Goal: Information Seeking & Learning: Learn about a topic

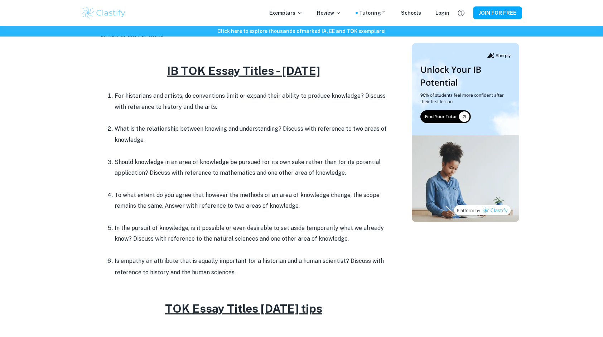
scroll to position [297, 0]
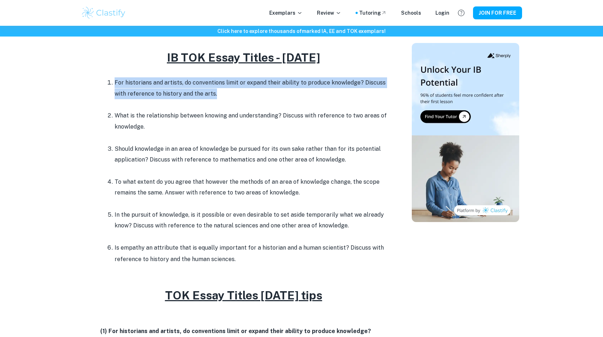
drag, startPoint x: 211, startPoint y: 89, endPoint x: 102, endPoint y: 77, distance: 109.9
click at [102, 77] on ol "For historians and artists, do conventions limit or expand their ability to pro…" at bounding box center [243, 171] width 286 height 188
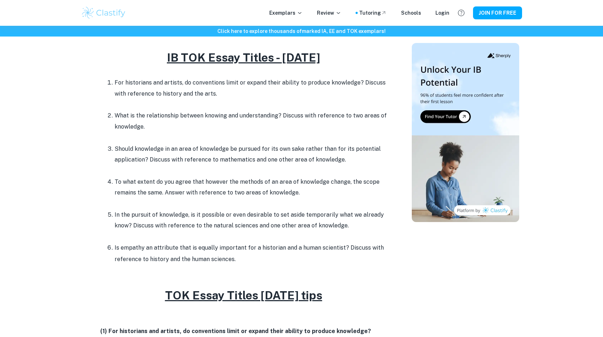
click at [240, 95] on p "For historians and artists, do conventions limit or expand their ability to pro…" at bounding box center [251, 88] width 272 height 22
drag, startPoint x: 298, startPoint y: 194, endPoint x: 85, endPoint y: 179, distance: 213.6
drag, startPoint x: 370, startPoint y: 160, endPoint x: 100, endPoint y: 148, distance: 270.2
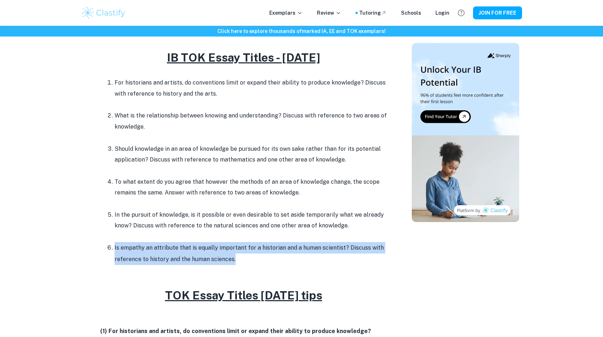
drag, startPoint x: 207, startPoint y: 258, endPoint x: 114, endPoint y: 251, distance: 93.4
click at [115, 251] on li "Is empathy an attribute that is equally important for a historian and a human s…" at bounding box center [251, 253] width 272 height 23
click at [240, 262] on li "Is empathy an attribute that is equally important for a historian and a human s…" at bounding box center [251, 253] width 272 height 23
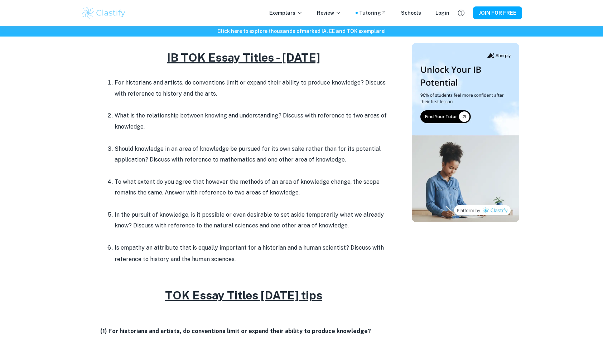
drag, startPoint x: 148, startPoint y: 126, endPoint x: 110, endPoint y: 120, distance: 38.0
click at [115, 120] on li "What is the relationship between knowing and understanding? Discuss with refere…" at bounding box center [251, 126] width 272 height 33
click at [294, 123] on p "What is the relationship between knowing and understanding? Discuss with refere…" at bounding box center [251, 121] width 272 height 22
drag, startPoint x: 348, startPoint y: 117, endPoint x: 362, endPoint y: 129, distance: 18.0
click at [362, 129] on p "What is the relationship between knowing and understanding? Discuss with refere…" at bounding box center [251, 121] width 272 height 22
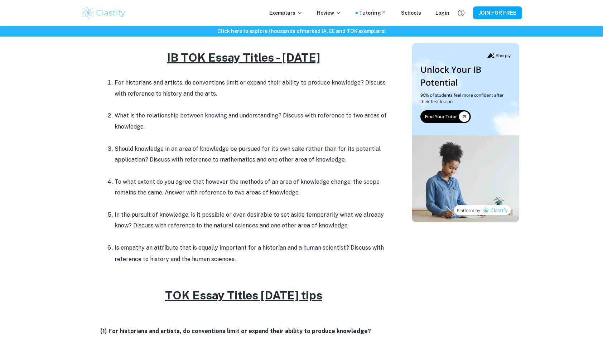
click at [186, 132] on p at bounding box center [251, 137] width 272 height 11
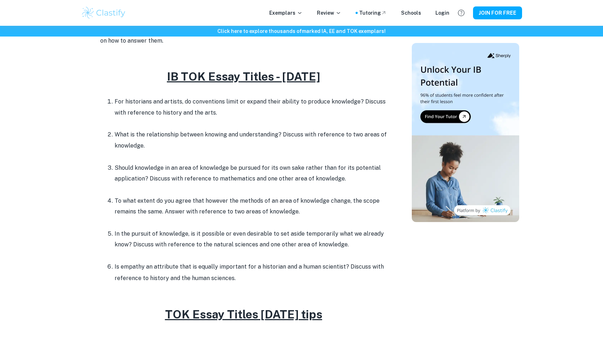
scroll to position [281, 0]
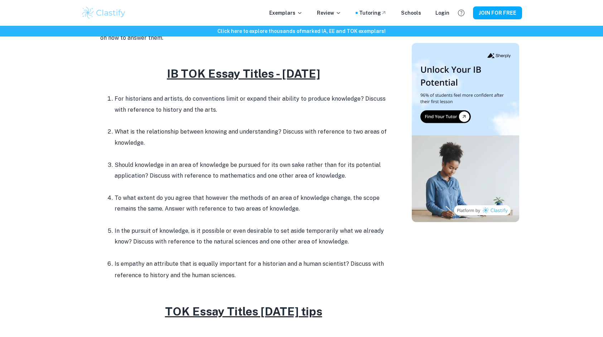
drag, startPoint x: 236, startPoint y: 108, endPoint x: 110, endPoint y: 99, distance: 126.7
click at [115, 99] on li "For historians and artists, do conventions limit or expand their ability to pro…" at bounding box center [251, 109] width 272 height 33
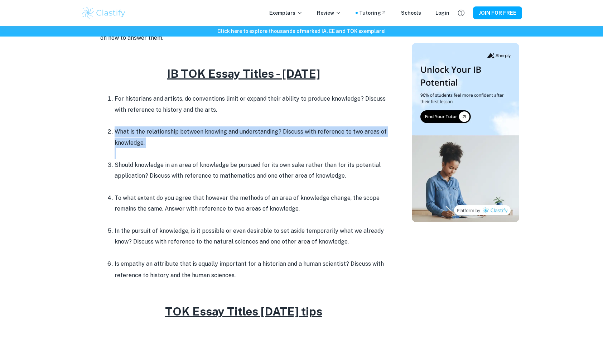
drag, startPoint x: 110, startPoint y: 99, endPoint x: 107, endPoint y: 135, distance: 35.6
click at [107, 135] on ol "For historians and artists, do conventions limit or expand their ability to pro…" at bounding box center [243, 187] width 286 height 188
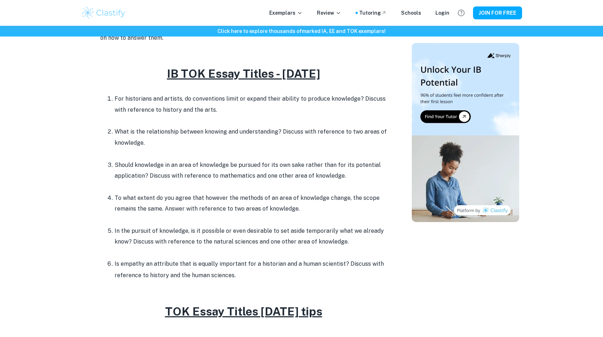
click at [309, 170] on p "Should knowledge in an area of knowledge be pursued for its own sake rather tha…" at bounding box center [251, 171] width 272 height 22
drag, startPoint x: 309, startPoint y: 209, endPoint x: 115, endPoint y: 201, distance: 194.6
click at [115, 201] on p "To what extent do you agree that however the methods of an area of knowledge ch…" at bounding box center [251, 204] width 272 height 22
click at [249, 238] on p "In the pursuit of knowledge, is it possible or even desirable to set aside temp…" at bounding box center [251, 237] width 272 height 22
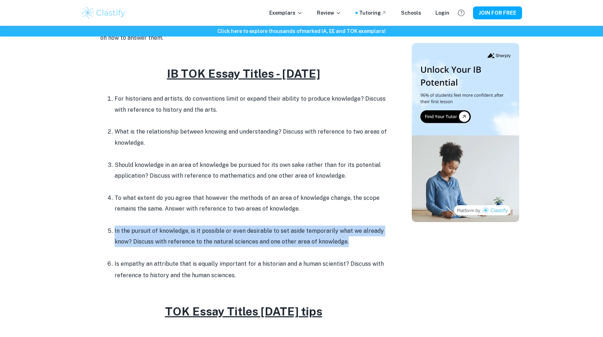
drag, startPoint x: 355, startPoint y: 243, endPoint x: 115, endPoint y: 234, distance: 240.4
click at [115, 234] on p "In the pursuit of knowledge, is it possible or even desirable to set aside temp…" at bounding box center [251, 237] width 272 height 22
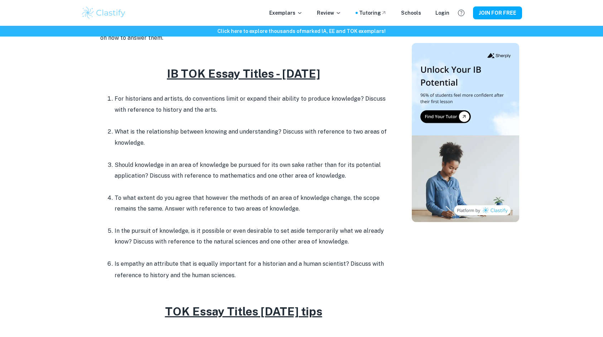
click at [248, 273] on li "Is empathy an attribute that is equally important for a historian and a human s…" at bounding box center [251, 269] width 272 height 23
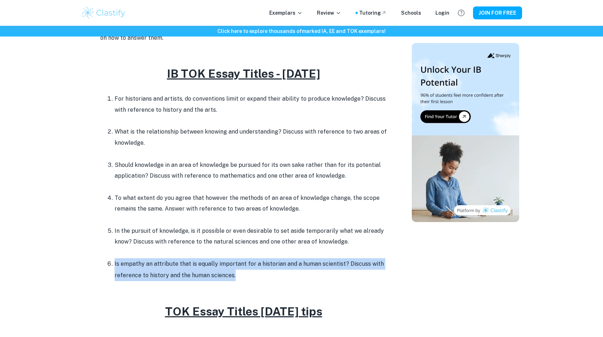
drag, startPoint x: 236, startPoint y: 276, endPoint x: 112, endPoint y: 265, distance: 125.1
click at [115, 265] on li "Is empathy an attribute that is equally important for a historian and a human s…" at bounding box center [251, 269] width 272 height 23
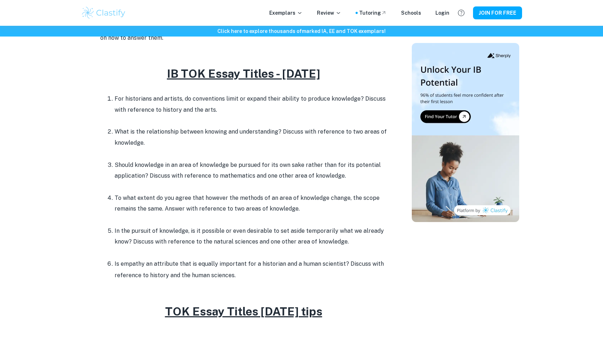
click at [277, 281] on p at bounding box center [243, 286] width 286 height 11
drag, startPoint x: 166, startPoint y: 140, endPoint x: 101, endPoint y: 129, distance: 65.5
click at [101, 129] on ol "For historians and artists, do conventions limit or expand their ability to pro…" at bounding box center [243, 187] width 286 height 188
drag, startPoint x: 101, startPoint y: 129, endPoint x: 132, endPoint y: 131, distance: 30.5
copy p "What is the relationship between knowing and understanding? Discuss with refere…"
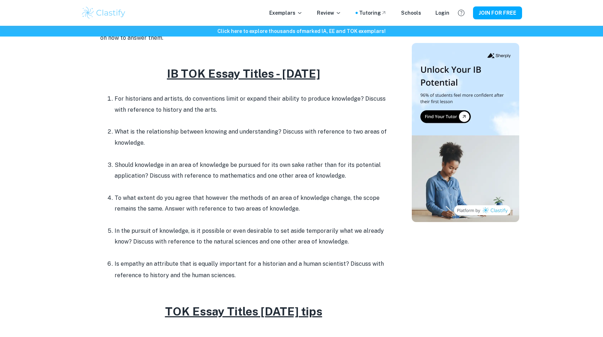
click at [323, 183] on p at bounding box center [251, 186] width 272 height 11
drag, startPoint x: 311, startPoint y: 215, endPoint x: 223, endPoint y: 208, distance: 88.4
click at [223, 208] on li "To what extent do you agree that however the methods of an area of knowledge ch…" at bounding box center [251, 208] width 272 height 33
click at [221, 207] on p "To what extent do you agree that however the methods of an area of knowledge ch…" at bounding box center [251, 204] width 272 height 22
click at [302, 208] on p "To what extent do you agree that however the methods of an area of knowledge ch…" at bounding box center [251, 204] width 272 height 22
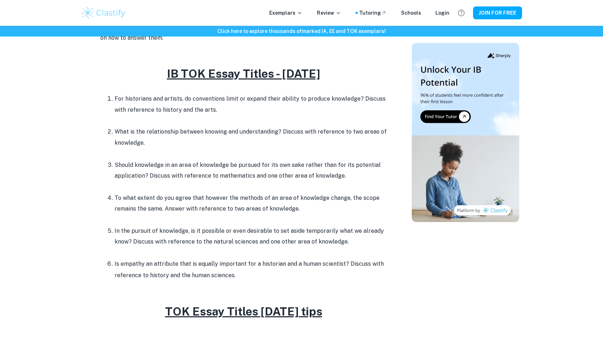
drag, startPoint x: 288, startPoint y: 210, endPoint x: 107, endPoint y: 195, distance: 181.8
click at [107, 195] on ol "For historians and artists, do conventions limit or expand their ability to pro…" at bounding box center [243, 187] width 286 height 188
copy p "To what extent do you agree that however the methods of an area of knowledge ch…"
click at [317, 218] on p at bounding box center [251, 219] width 272 height 11
